Goal: Task Accomplishment & Management: Use online tool/utility

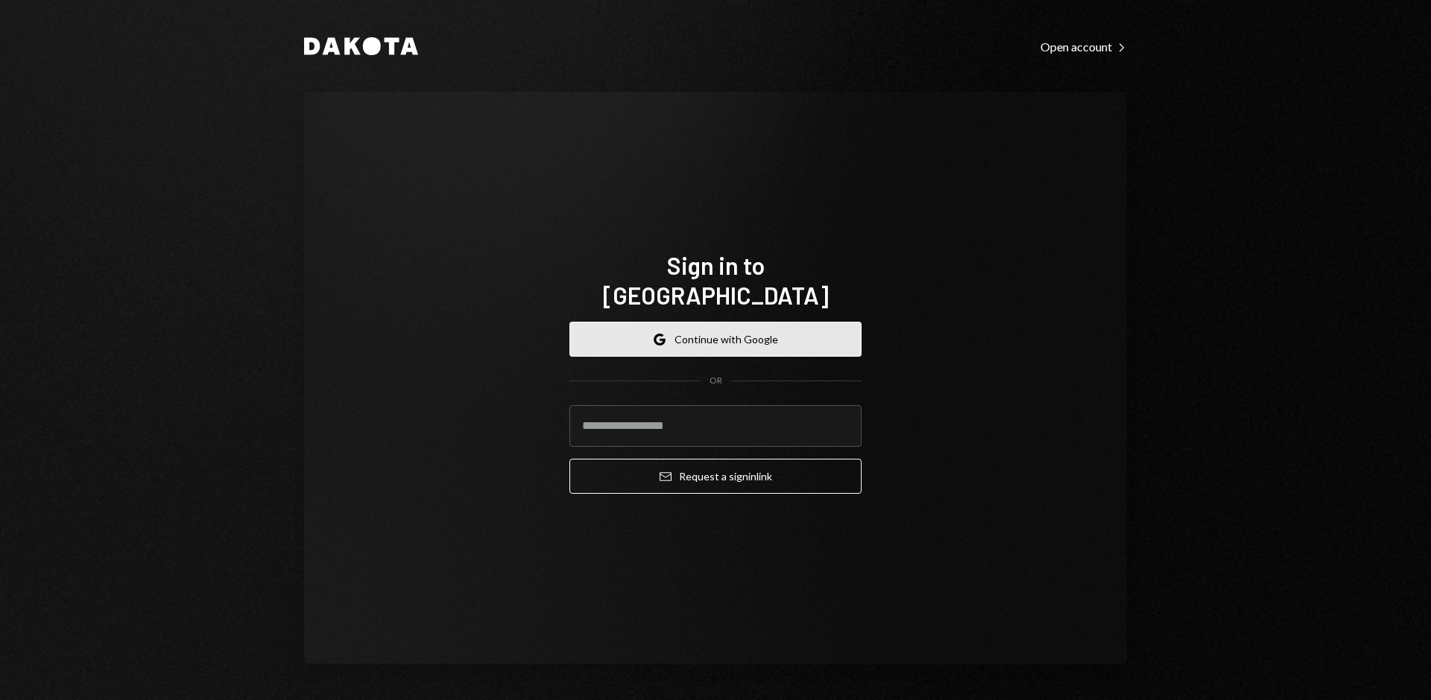
click at [723, 323] on button "Google Continue with Google" at bounding box center [715, 339] width 292 height 35
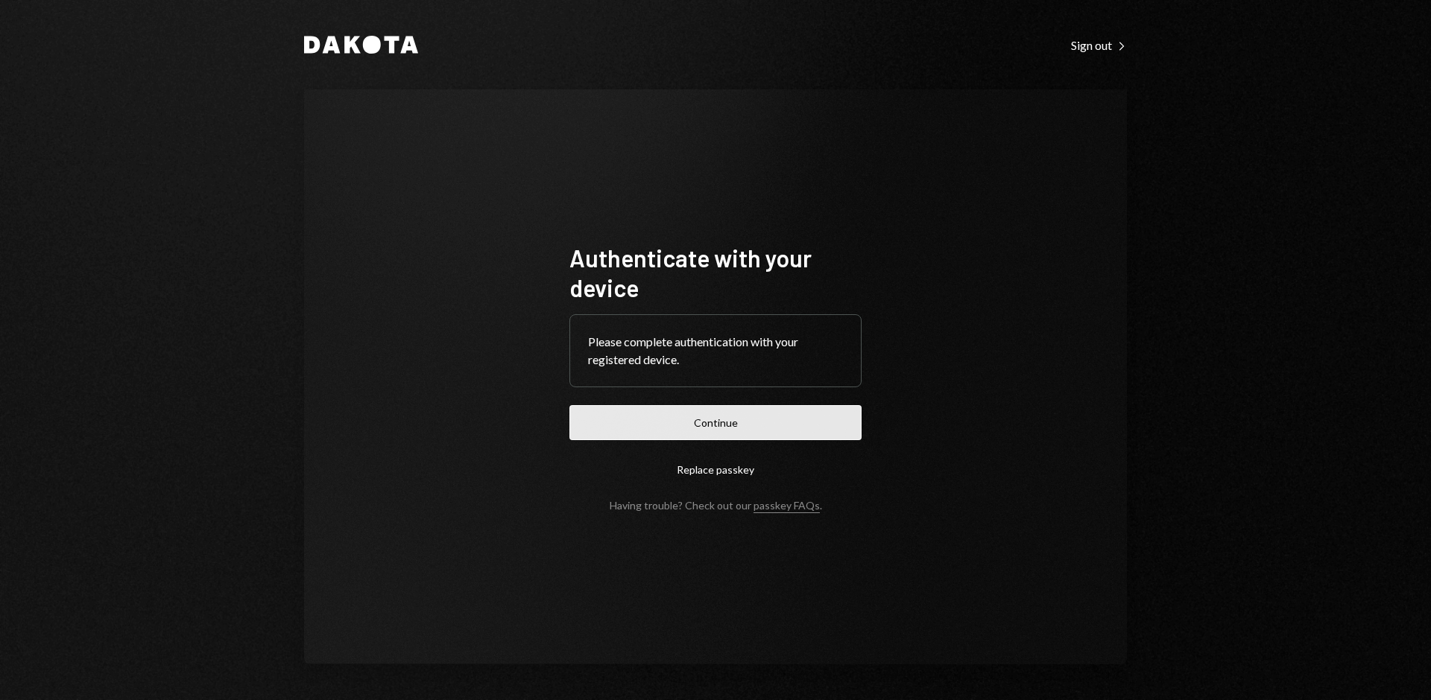
click at [763, 423] on button "Continue" at bounding box center [715, 422] width 292 height 35
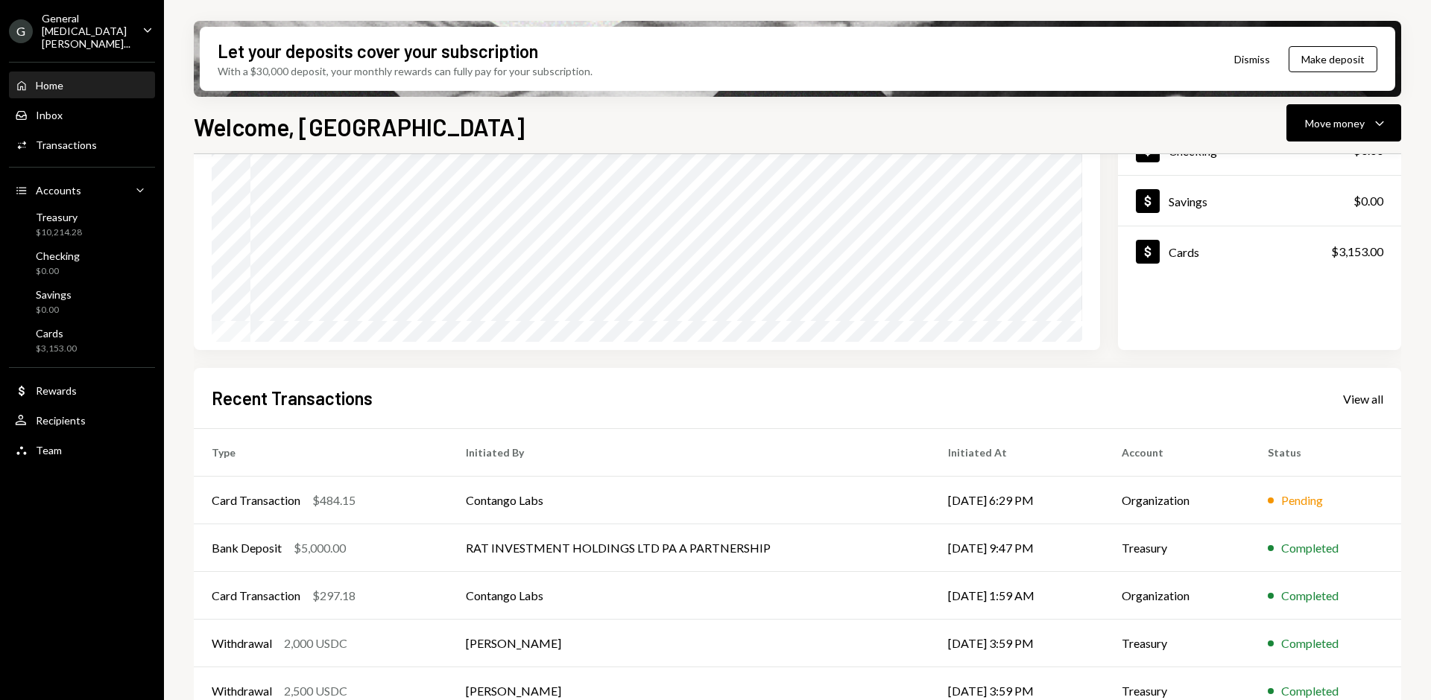
scroll to position [141, 0]
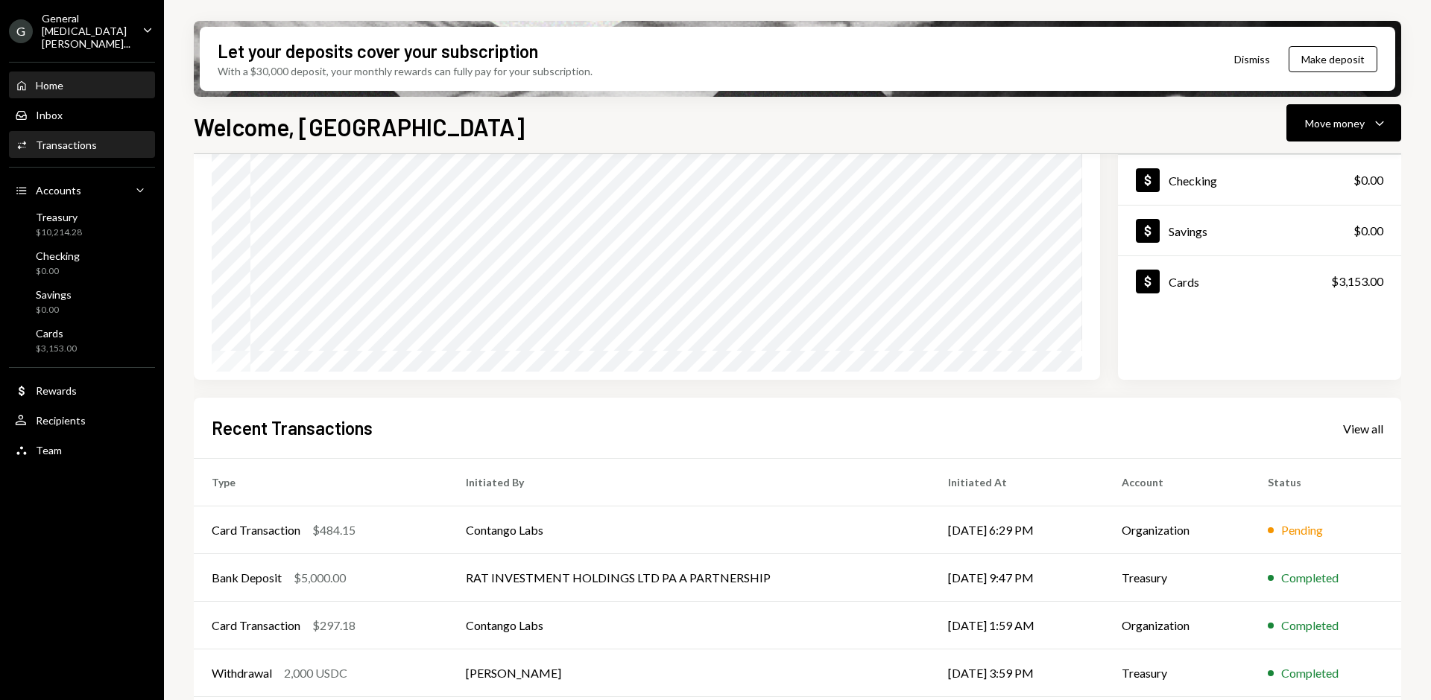
click at [57, 139] on div "Transactions" at bounding box center [66, 145] width 61 height 13
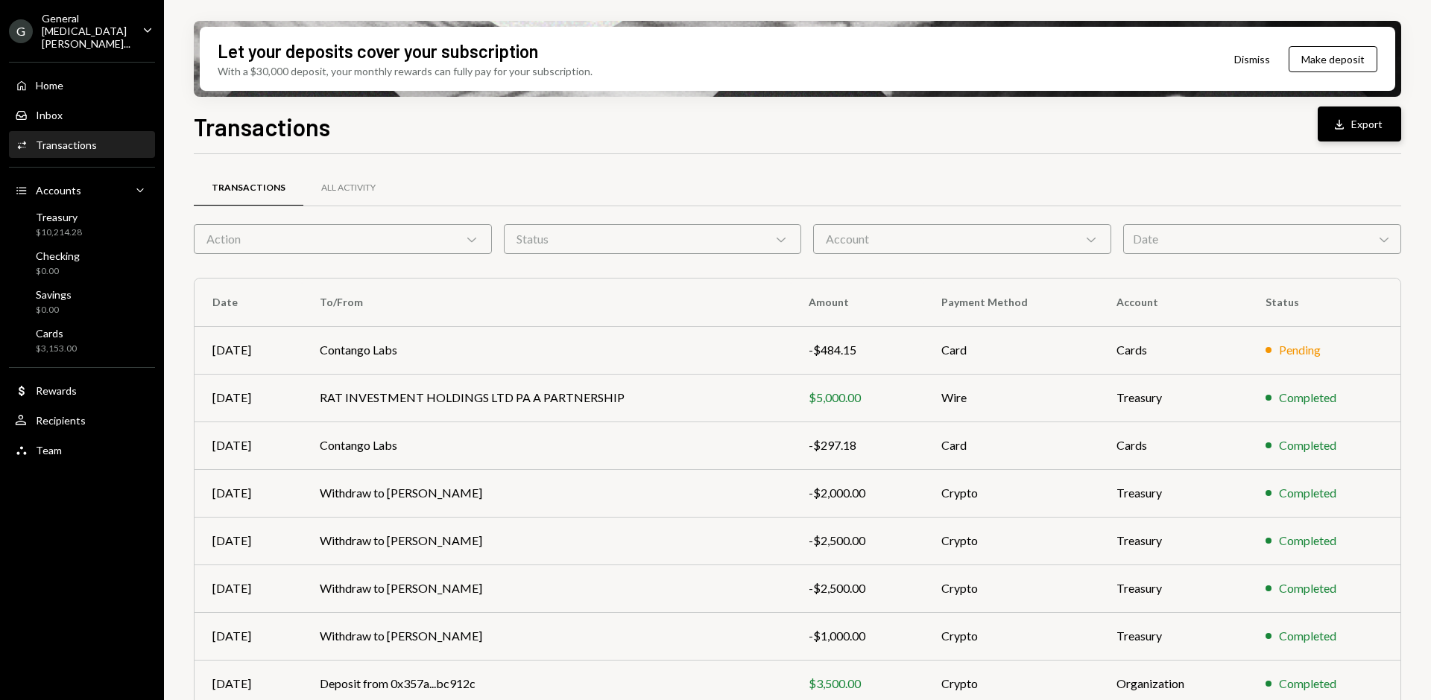
click at [1338, 138] on button "Download Export" at bounding box center [1358, 124] width 83 height 35
